Goal: Task Accomplishment & Management: Complete application form

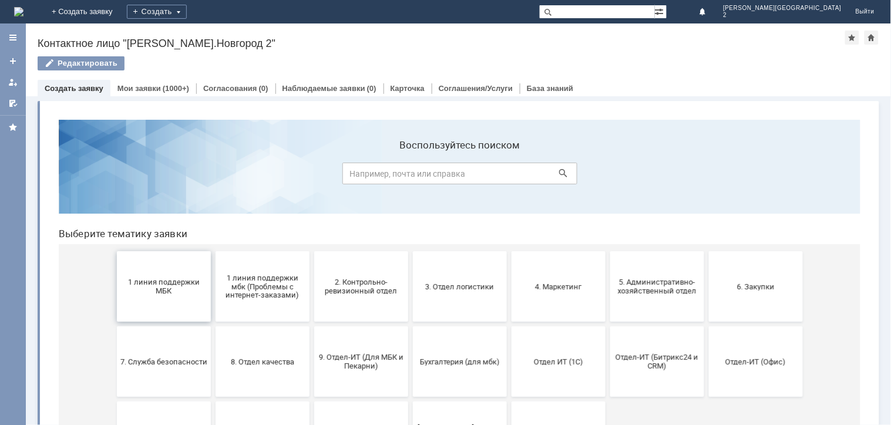
click at [152, 295] on button "1 линия поддержки МБК" at bounding box center [163, 286] width 94 height 70
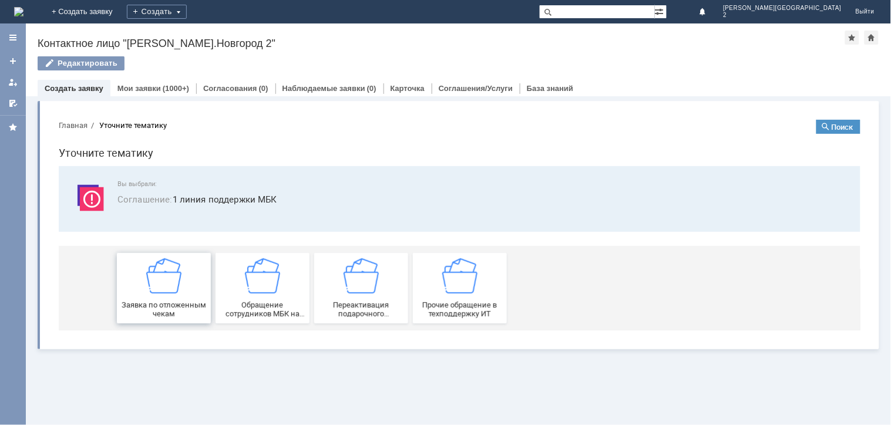
click at [173, 303] on span "Заявка по отложенным чекам" at bounding box center [163, 309] width 87 height 18
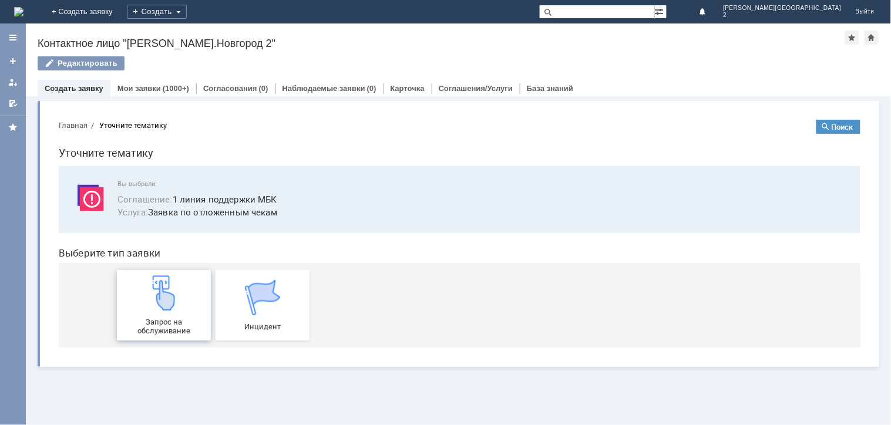
click at [172, 318] on span "Запрос на обслуживание" at bounding box center [163, 326] width 87 height 18
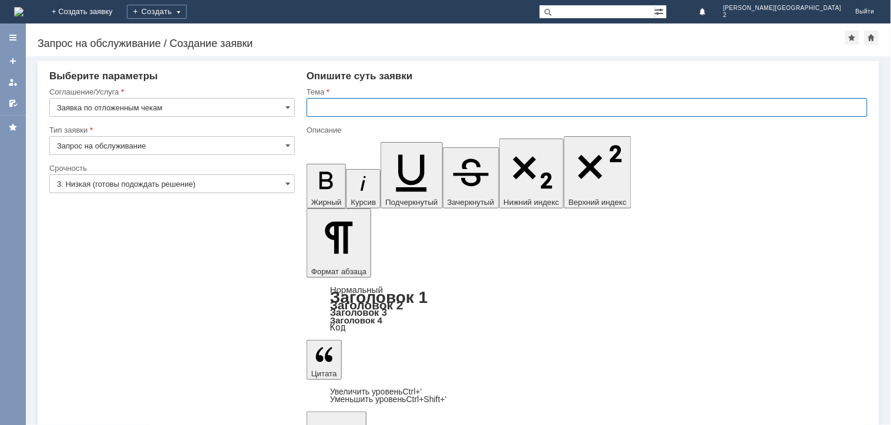
click at [336, 109] on input "text" at bounding box center [587, 107] width 561 height 19
type input "отл чек"
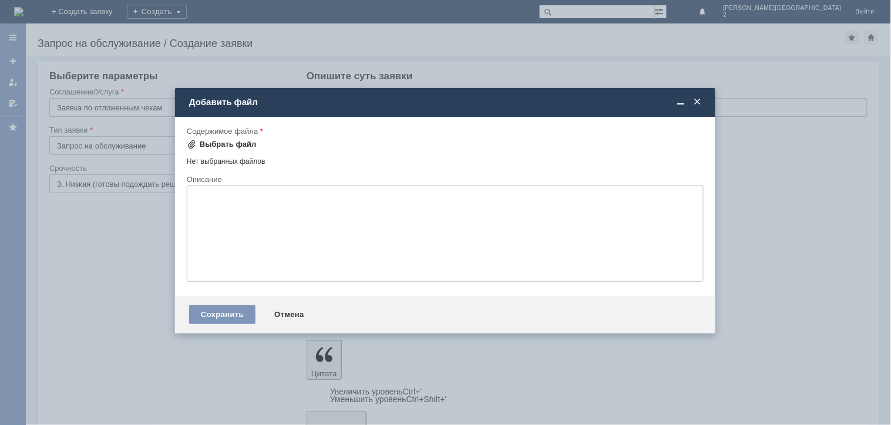
click at [216, 140] on div "Выбрать файл" at bounding box center [228, 144] width 57 height 9
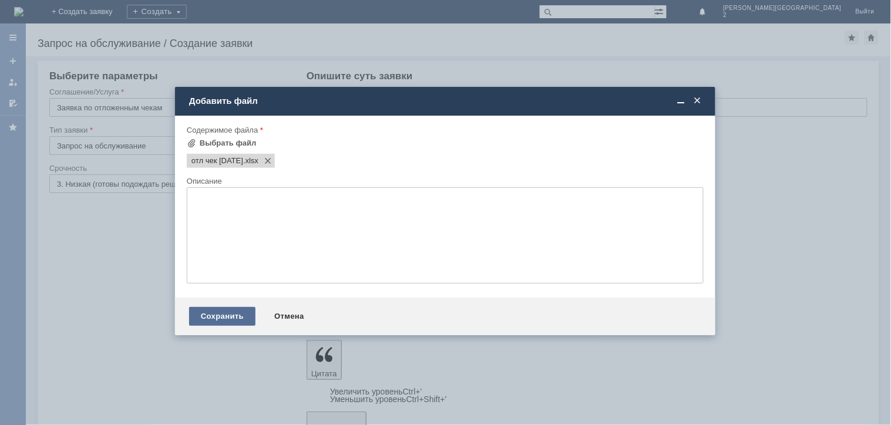
click at [203, 318] on div "Сохранить" at bounding box center [222, 316] width 66 height 19
